Goal: Information Seeking & Learning: Learn about a topic

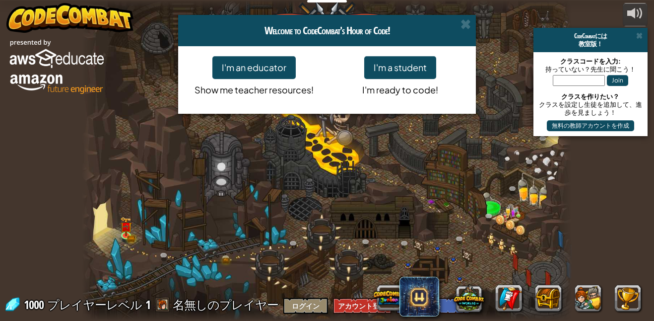
select select "ja"
click at [395, 61] on button "I'm a student" at bounding box center [400, 67] width 72 height 23
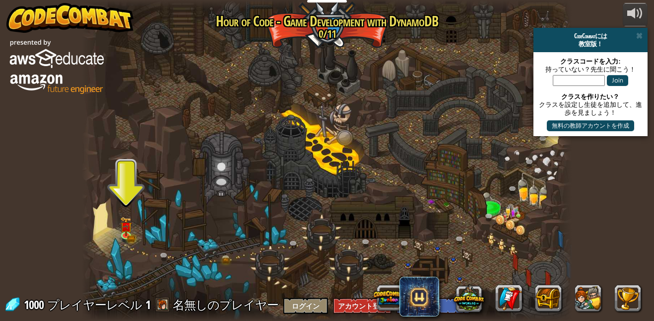
click at [337, 148] on div at bounding box center [327, 160] width 490 height 321
click at [131, 255] on div at bounding box center [327, 160] width 490 height 321
click at [130, 240] on link at bounding box center [128, 235] width 20 height 20
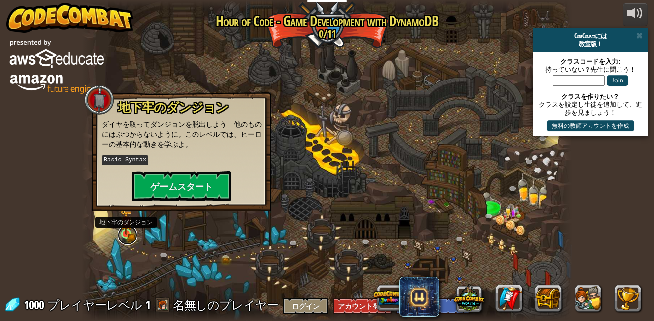
click at [124, 241] on link at bounding box center [128, 235] width 20 height 20
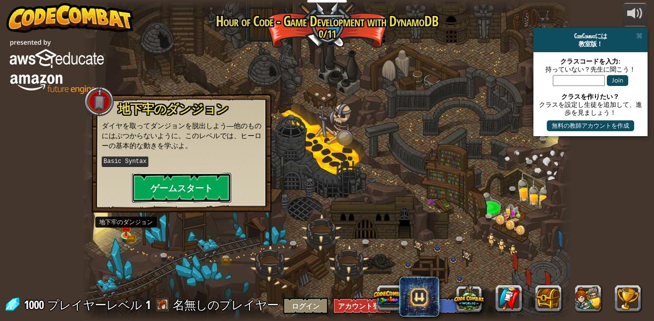
click at [189, 187] on button "ゲームスタート" at bounding box center [181, 188] width 99 height 30
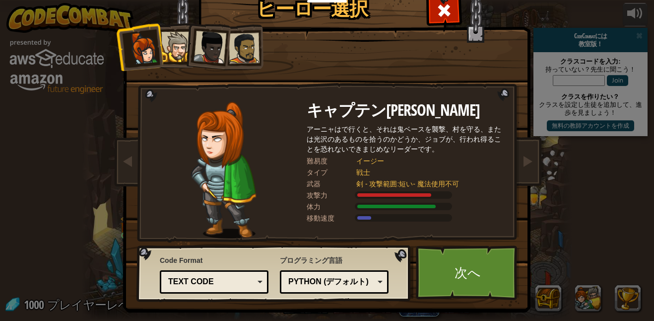
click at [181, 41] on div at bounding box center [176, 47] width 30 height 30
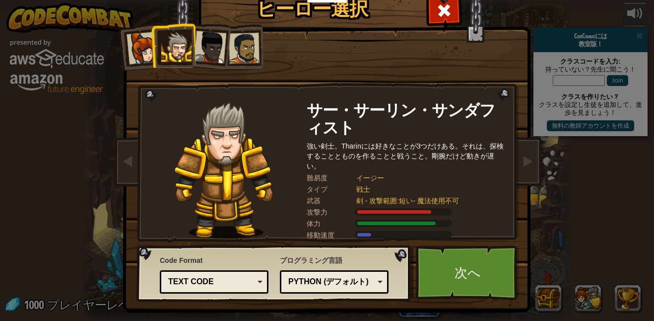
click at [210, 37] on div at bounding box center [210, 47] width 33 height 33
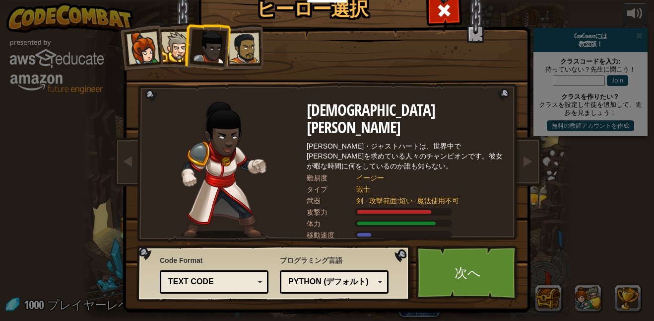
click at [244, 46] on div at bounding box center [244, 48] width 31 height 31
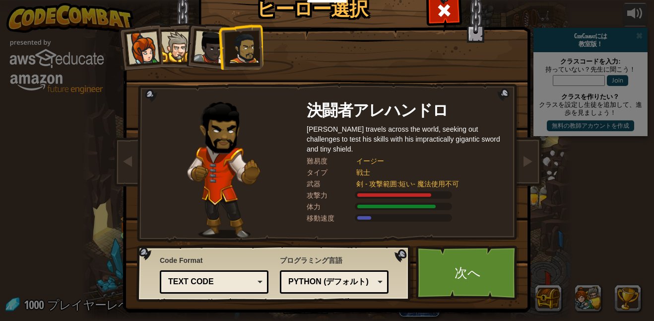
click at [137, 40] on div at bounding box center [143, 48] width 33 height 33
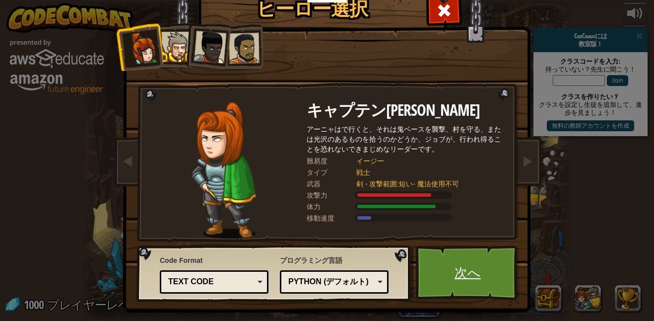
click at [431, 269] on link "次へ" at bounding box center [468, 272] width 104 height 55
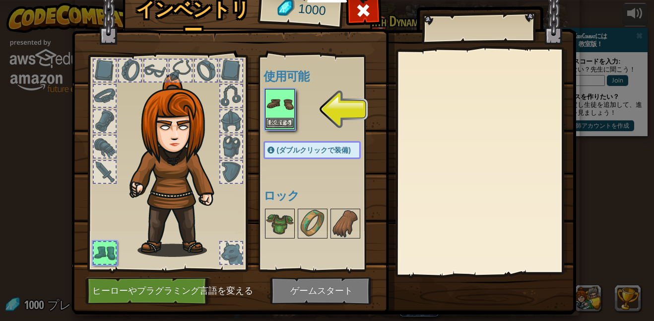
click at [285, 90] on img at bounding box center [280, 104] width 28 height 28
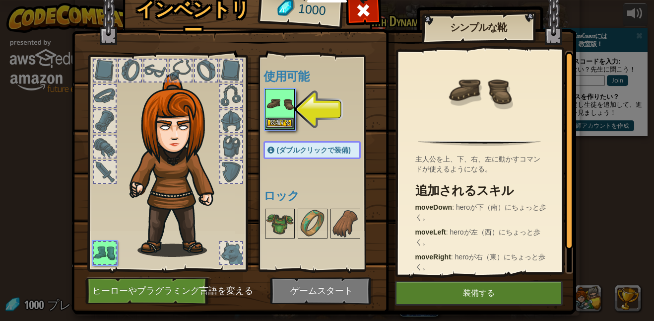
click at [284, 107] on img at bounding box center [280, 104] width 28 height 28
click at [436, 299] on button "装備する" at bounding box center [479, 292] width 168 height 25
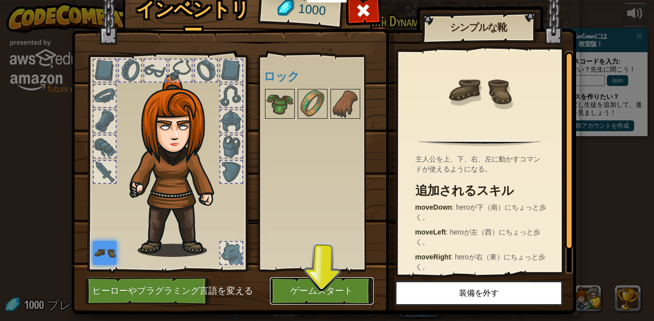
click at [307, 291] on button "ゲームスタート" at bounding box center [322, 290] width 104 height 27
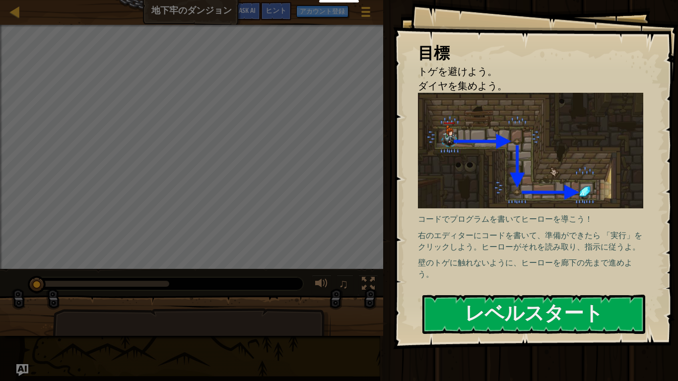
click at [493, 293] on div "目標 トゲを避けよう。 ダイヤを集めよう。 コードでプログラムを書いてヒーローを導こう！ 右のエディターにコードを書いて、準備ができたら 「実行」をクリックし…" at bounding box center [535, 174] width 285 height 349
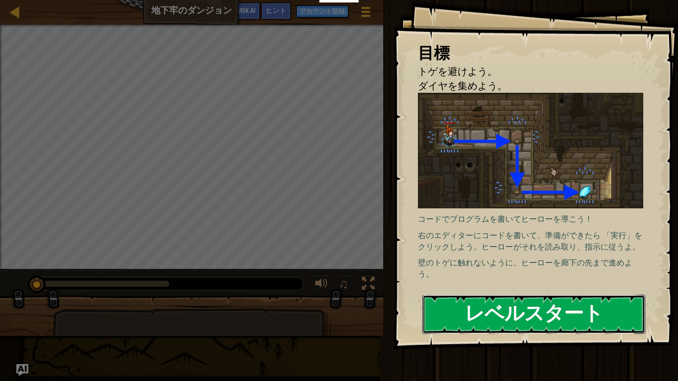
click at [501, 301] on button "レベルスタート" at bounding box center [533, 314] width 223 height 39
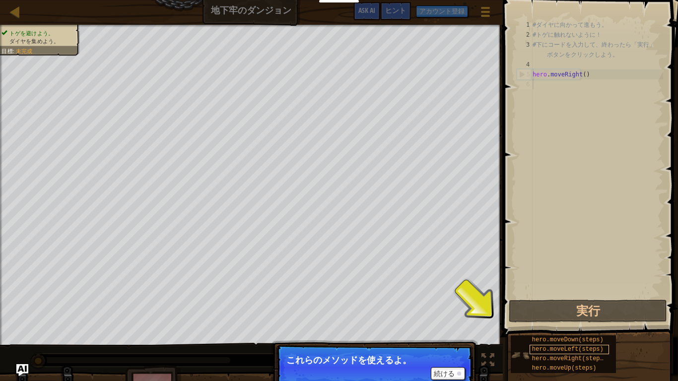
click at [568, 320] on span "hero.moveLeft(steps)" at bounding box center [567, 349] width 71 height 7
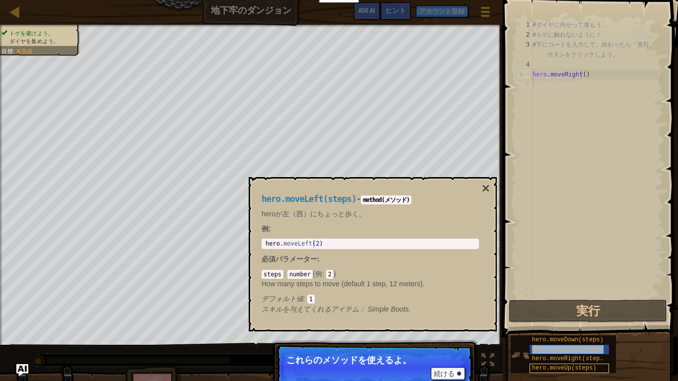
click at [544, 320] on span "hero.moveUp(steps)" at bounding box center [564, 368] width 65 height 7
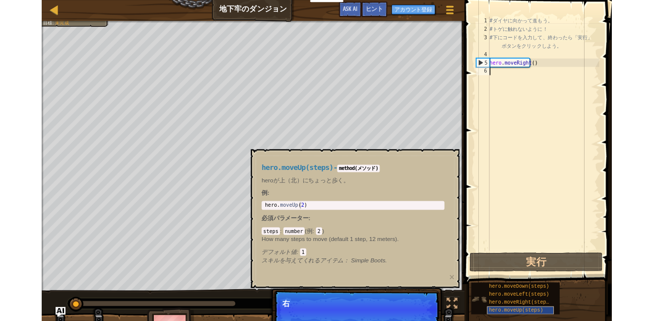
scroll to position [4, 0]
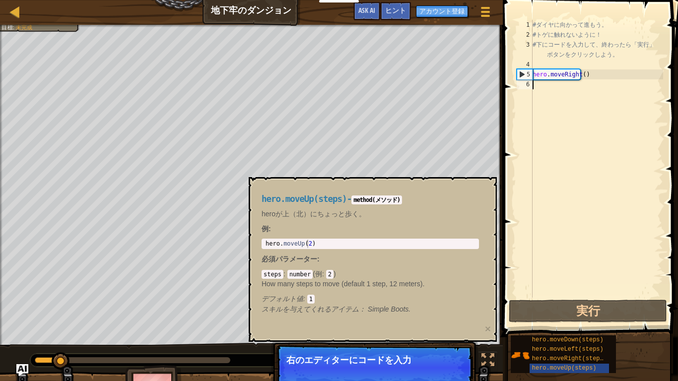
click at [406, 241] on div "hero . moveUp ( 2 )" at bounding box center [369, 252] width 213 height 25
type textarea "hero.moveUp(2)"
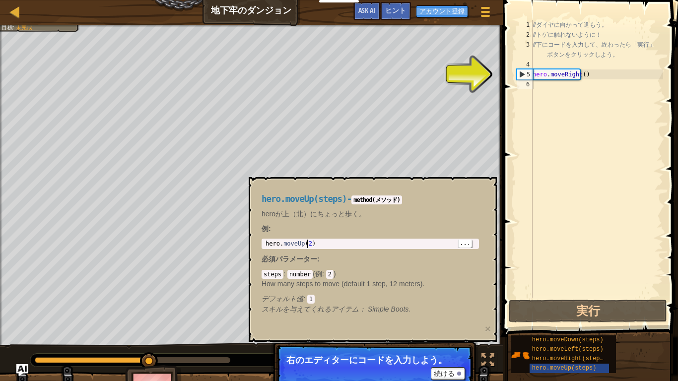
click at [556, 73] on div "# ダ イ ヤ に 向 か っ て 進 も う 。 # ト ゲ に 触 れ な い よ う に ！ # 下 に コ ー ド を 入 力 し て 、 終 わ っ…" at bounding box center [596, 169] width 132 height 298
type textarea "hero.moveRight()"
click at [538, 69] on div "# ダ イ ヤ に 向 か っ て 進 も う 。 # ト ゲ に 触 れ な い よ う に ！ # 下 に コ ー ド を 入 力 し て 、 終 わ っ…" at bounding box center [596, 169] width 132 height 298
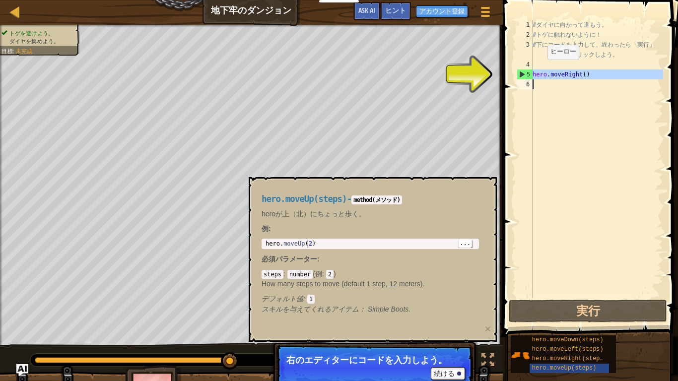
click at [524, 69] on div "5" at bounding box center [524, 74] width 15 height 10
type textarea "hero.moveRight()"
click at [539, 74] on div "# ダ イ ヤ に 向 か っ て 進 も う 。 # ト ゲ に 触 れ な い よ う に ！ # 下 に コ ー ド を 入 力 し て 、 終 わ っ…" at bounding box center [596, 169] width 132 height 298
